Goal: Obtain resource: Download file/media

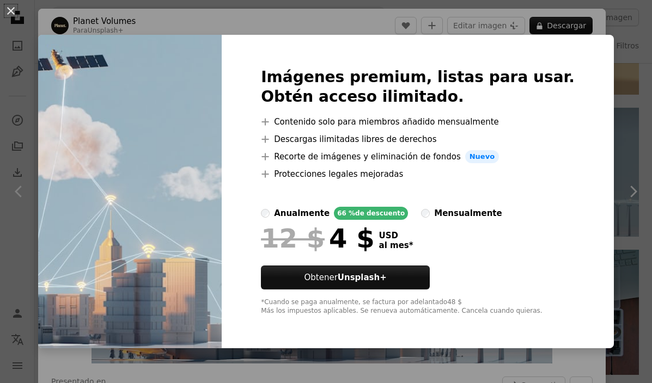
scroll to position [808, 0]
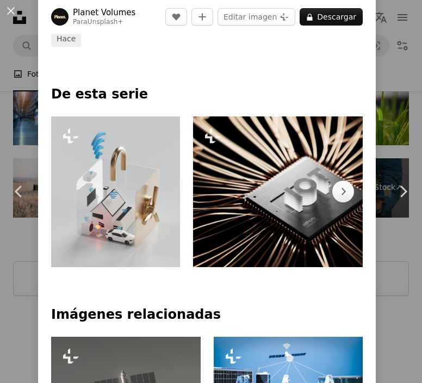
scroll to position [373, 0]
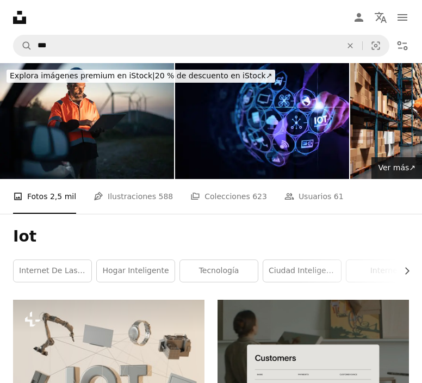
scroll to position [56, 0]
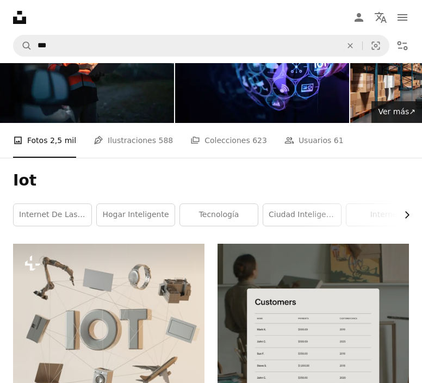
click at [406, 223] on button "Chevron right" at bounding box center [403, 215] width 12 height 22
click at [406, 223] on link "Seguridad IoT" at bounding box center [370, 215] width 78 height 22
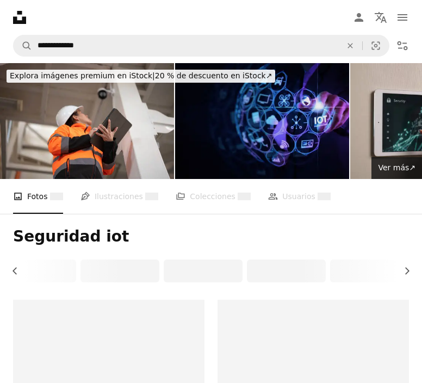
drag, startPoint x: 406, startPoint y: 223, endPoint x: 261, endPoint y: 173, distance: 153.4
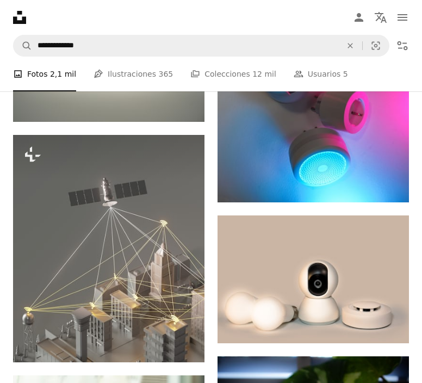
scroll to position [736, 0]
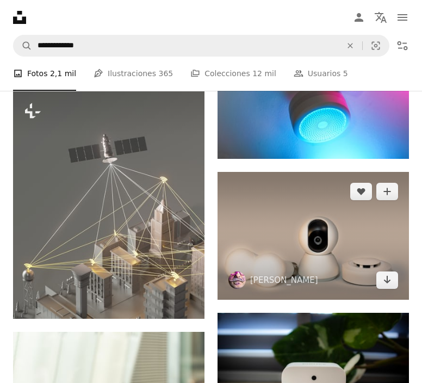
click at [313, 261] on img at bounding box center [314, 236] width 192 height 128
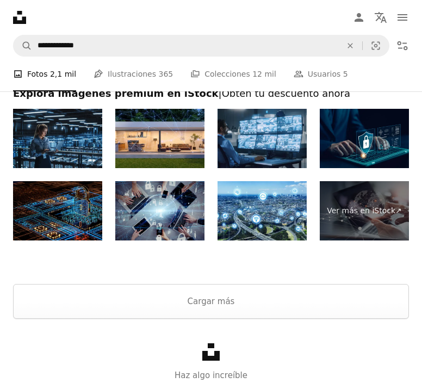
scroll to position [2153, 0]
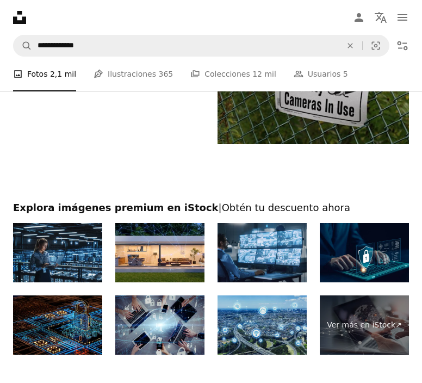
click at [286, 322] on img at bounding box center [262, 325] width 89 height 59
